Goal: Task Accomplishment & Management: Use online tool/utility

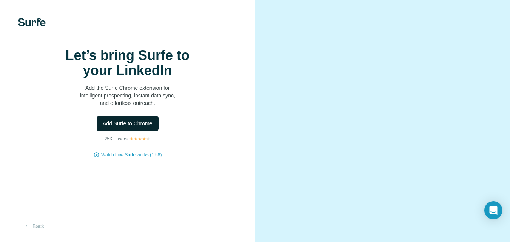
click at [123, 127] on span "Add Surfe to Chrome" at bounding box center [128, 124] width 50 height 8
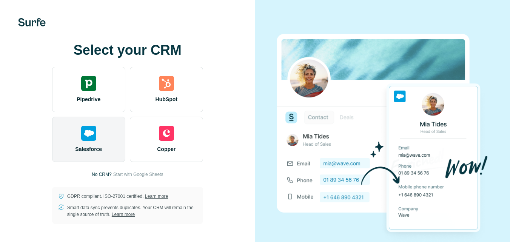
click at [99, 146] on span "Salesforce" at bounding box center [88, 149] width 27 height 8
